Goal: Task Accomplishment & Management: Complete application form

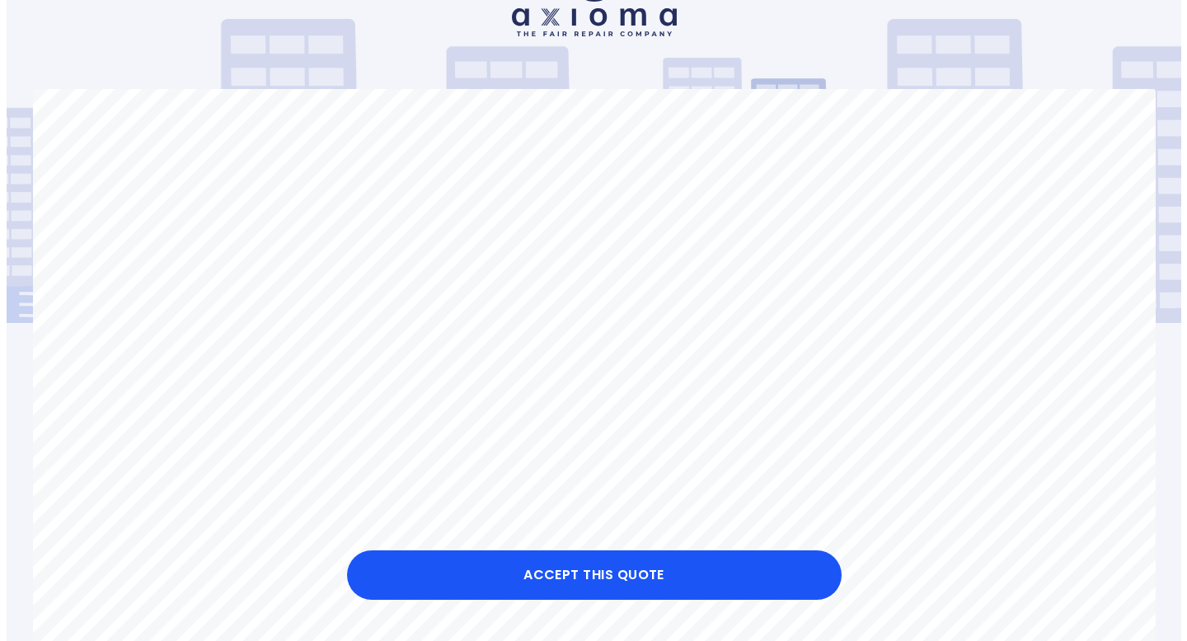
scroll to position [79, 0]
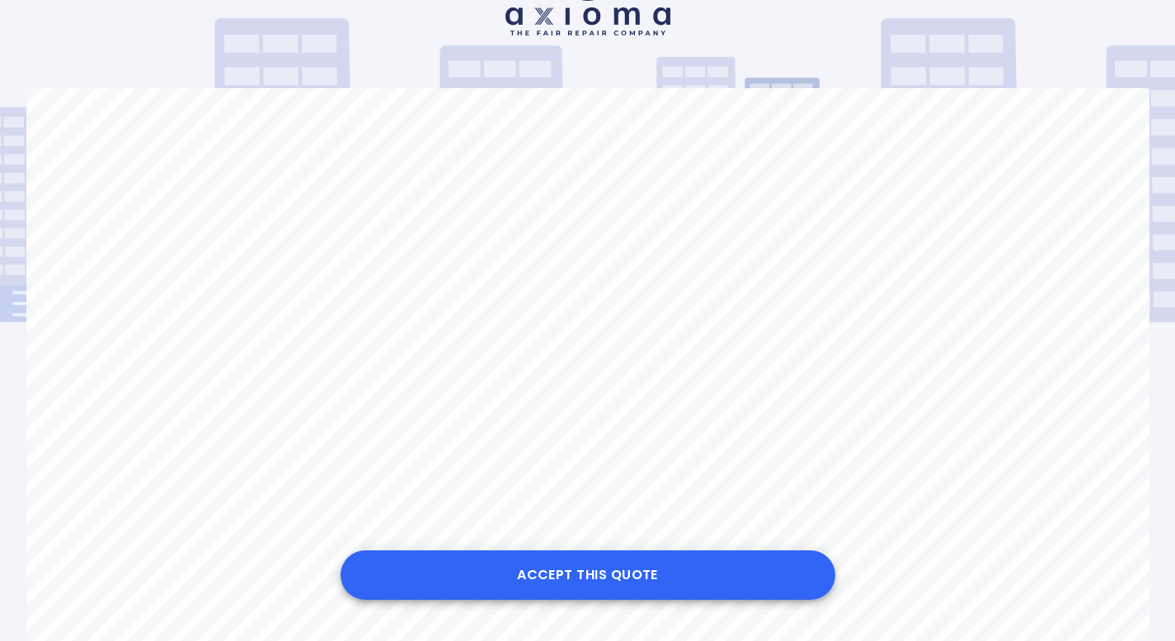
click at [576, 577] on button "Accept this Quote" at bounding box center [588, 575] width 495 height 49
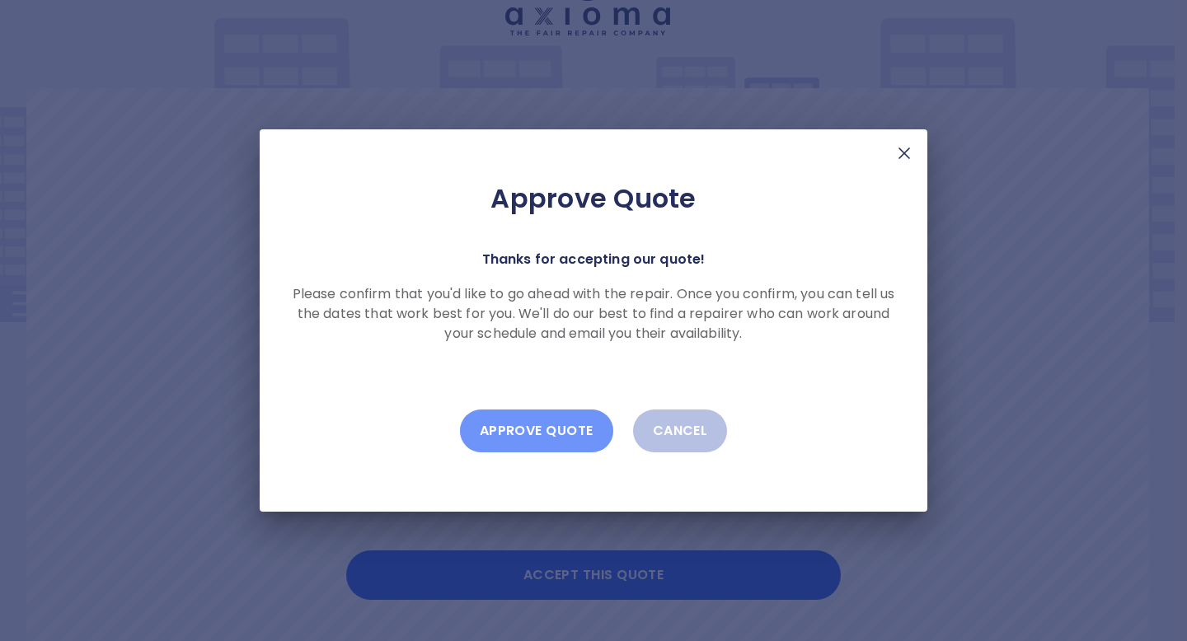
click at [565, 440] on button "Approve Quote" at bounding box center [536, 431] width 153 height 43
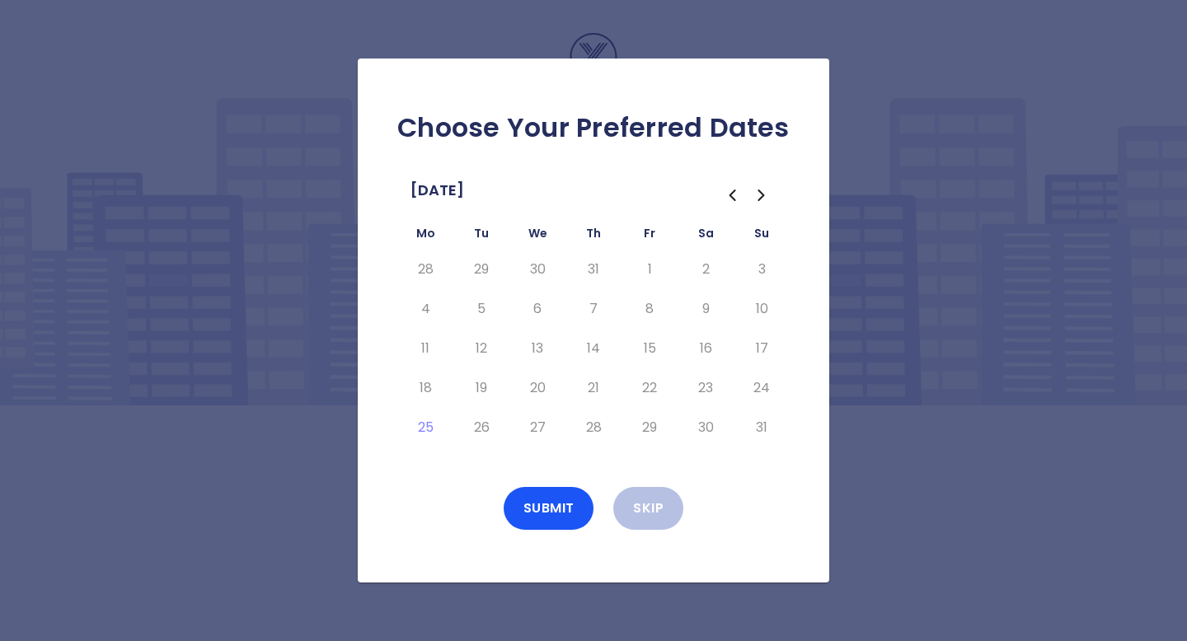
click at [758, 204] on icon "Go to the Next Month" at bounding box center [762, 196] width 20 height 20
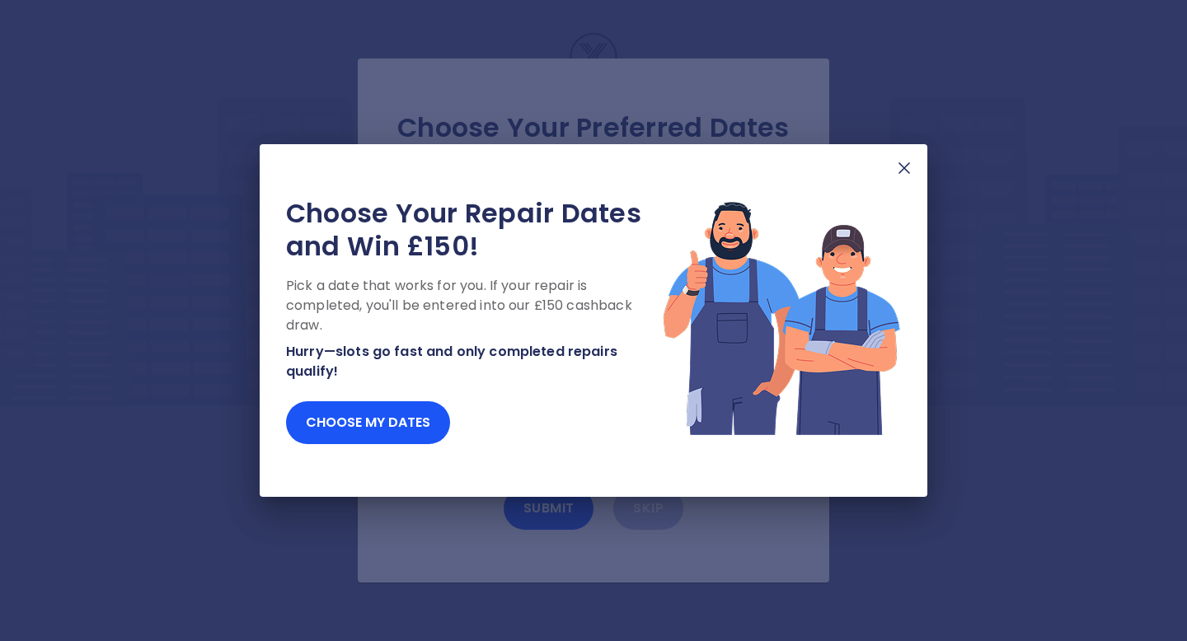
click at [905, 168] on img at bounding box center [905, 168] width 20 height 20
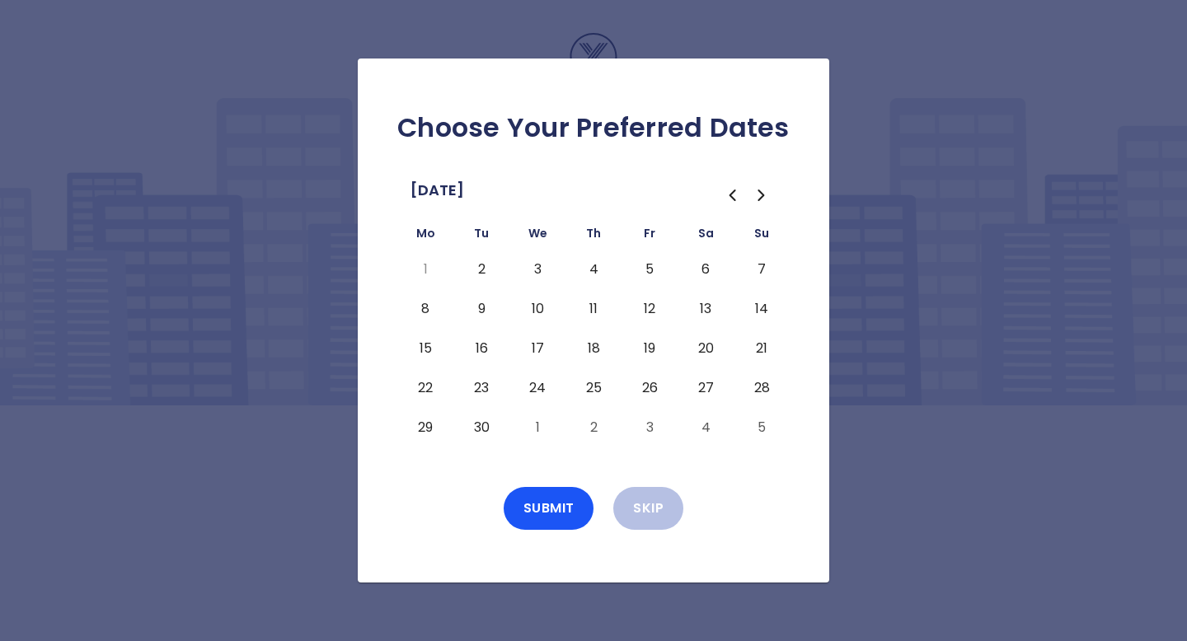
click at [482, 265] on button "2" at bounding box center [482, 269] width 30 height 26
click at [561, 510] on button "Submit" at bounding box center [549, 508] width 91 height 43
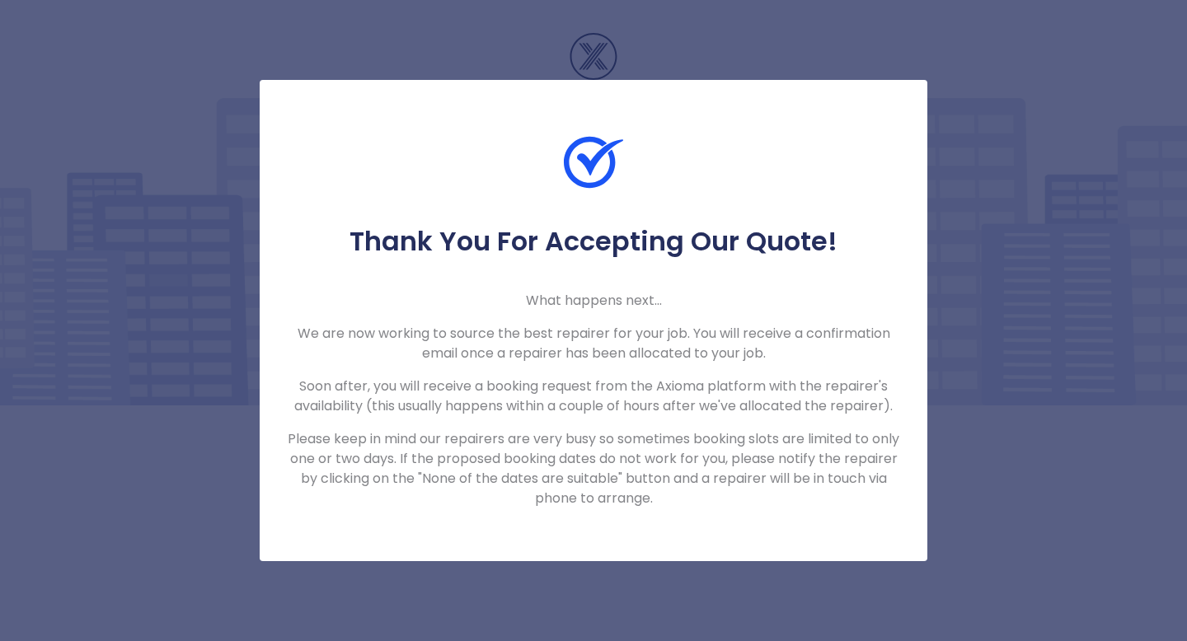
click at [706, 59] on div "Thank You For Accepting Our Quote! What happens next... We are now working to s…" at bounding box center [593, 320] width 1187 height 641
